Goal: Find specific page/section: Find specific page/section

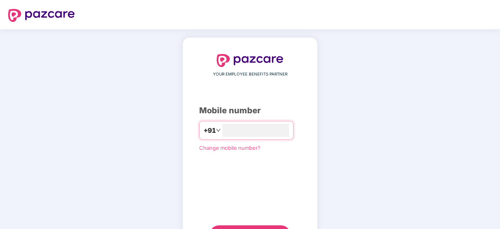
type input "**********"
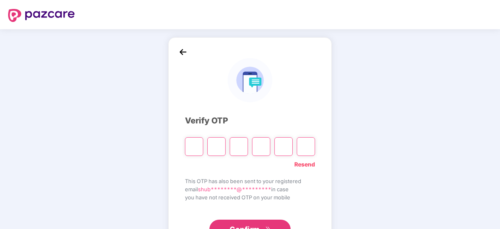
paste input "*"
type input "*"
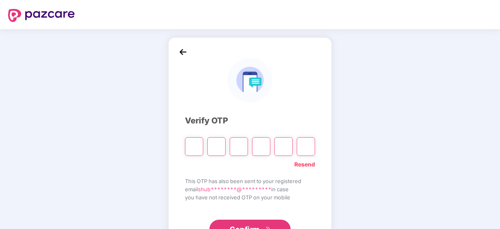
type input "*"
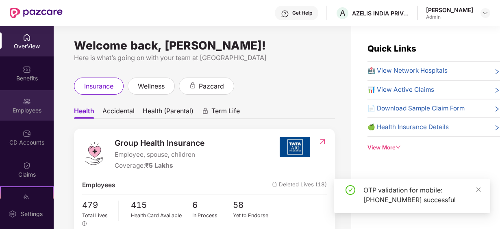
click at [19, 104] on div "Employees" at bounding box center [27, 105] width 54 height 30
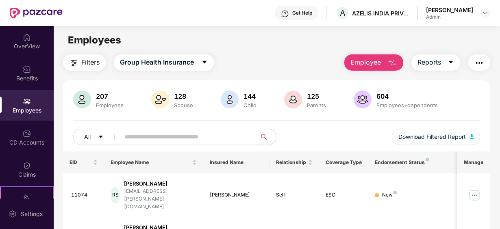
click at [151, 141] on input "text" at bounding box center [184, 137] width 121 height 12
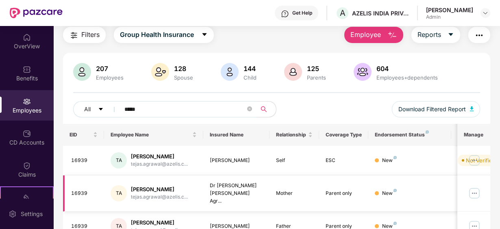
scroll to position [41, 0]
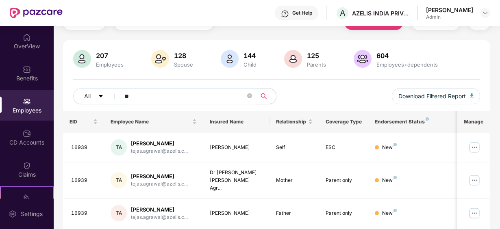
type input "*"
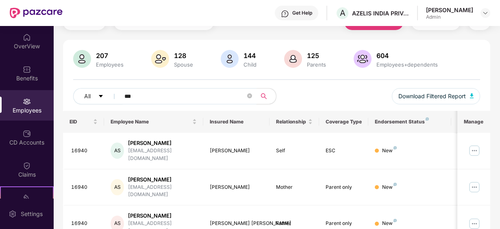
click at [153, 100] on input "***" at bounding box center [184, 96] width 121 height 12
type input "*"
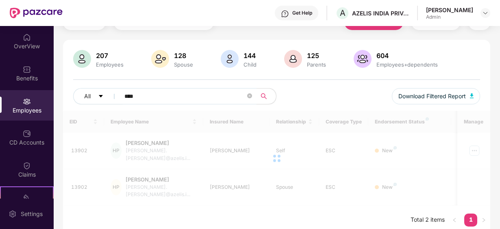
scroll to position [32, 0]
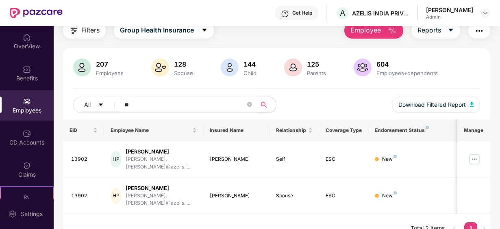
type input "*"
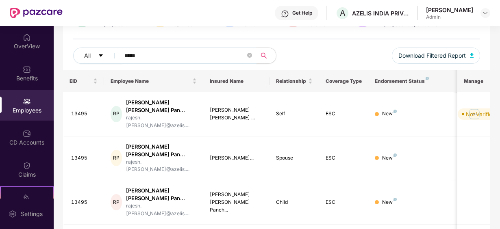
scroll to position [0, 0]
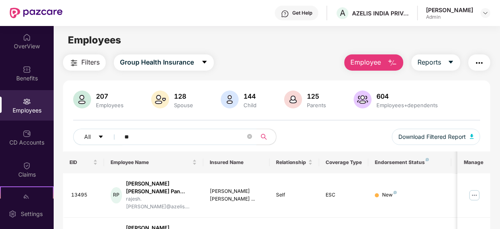
type input "*"
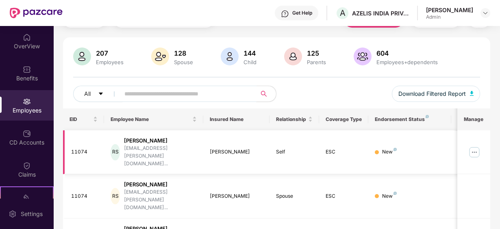
scroll to position [122, 0]
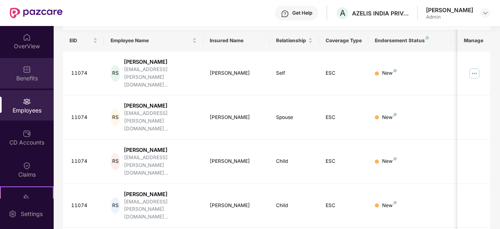
click at [28, 72] on img at bounding box center [27, 69] width 8 height 8
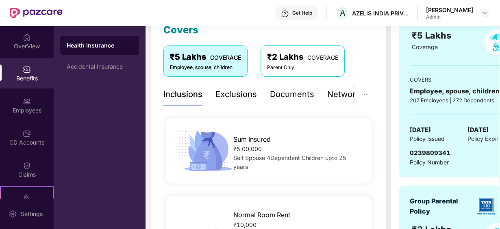
click at [207, 113] on div "Sum Insured ₹5,00,000 Self Spouse 4Dependent Children upto 25 years" at bounding box center [268, 151] width 211 height 78
click at [374, 138] on div "Sum Insured ₹5,00,000 Self Spouse 4Dependent Children upto 25 years" at bounding box center [297, 150] width 154 height 41
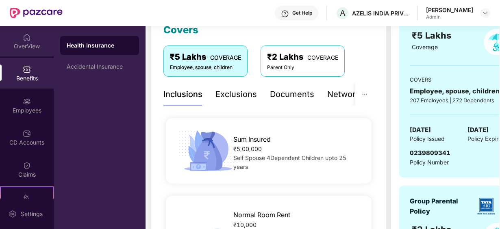
click at [34, 40] on div "OverView" at bounding box center [27, 41] width 54 height 30
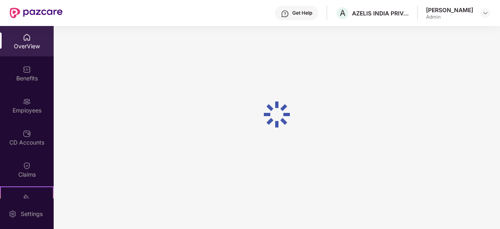
scroll to position [26, 0]
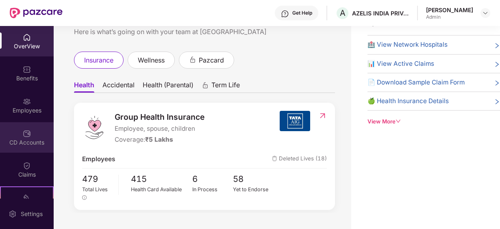
click at [21, 149] on div "CD Accounts" at bounding box center [27, 137] width 54 height 30
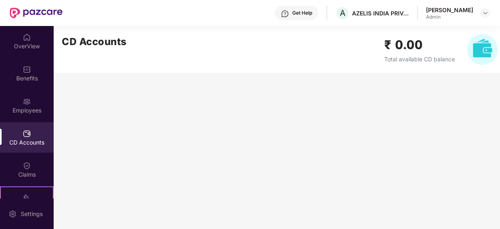
scroll to position [0, 0]
